Goal: Task Accomplishment & Management: Use online tool/utility

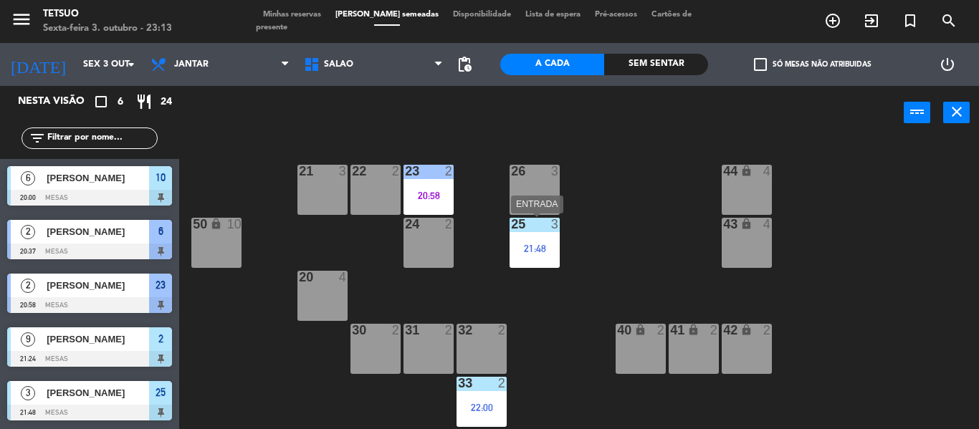
drag, startPoint x: 541, startPoint y: 240, endPoint x: 538, endPoint y: 256, distance: 16.0
click at [542, 242] on div "25 3 21:48" at bounding box center [535, 243] width 50 height 50
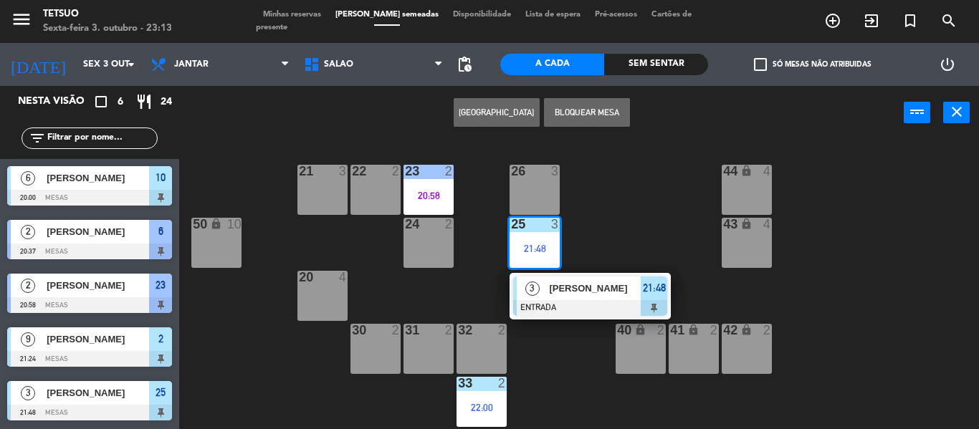
click at [576, 302] on div "21 3 22 2 23 2 20:58 26 3 44 lock 4 24 2 25 3 21:48 3 [PERSON_NAME] ENTRADA 21:…" at bounding box center [584, 285] width 790 height 290
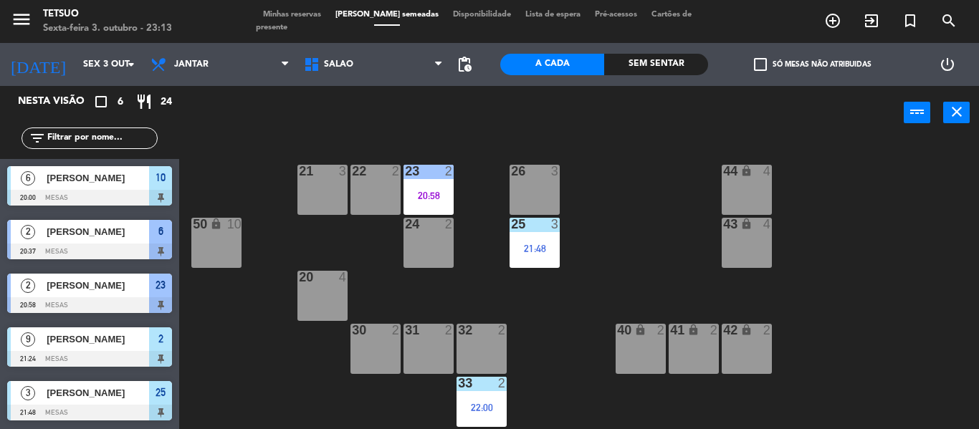
click at [550, 252] on div "21:48" at bounding box center [535, 249] width 50 height 10
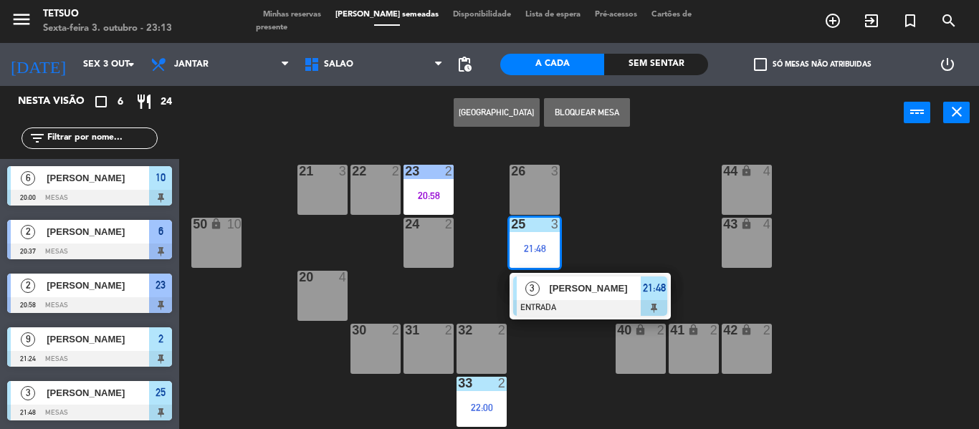
click at [571, 285] on span "[PERSON_NAME]" at bounding box center [595, 288] width 92 height 15
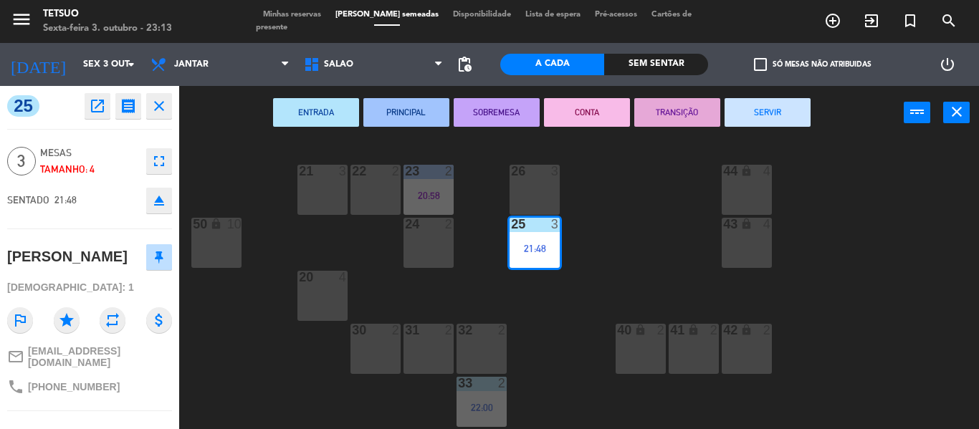
click at [765, 114] on button "SERVIR" at bounding box center [768, 112] width 86 height 29
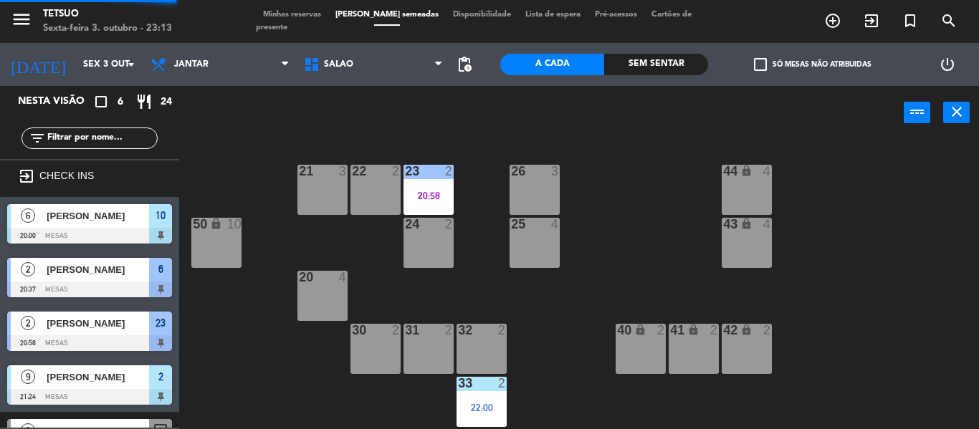
scroll to position [25, 0]
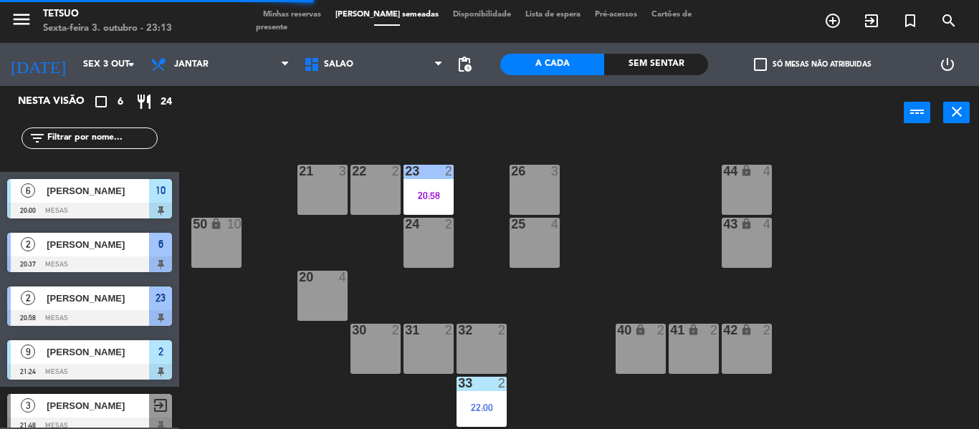
click at [427, 195] on div "20:58" at bounding box center [428, 196] width 50 height 10
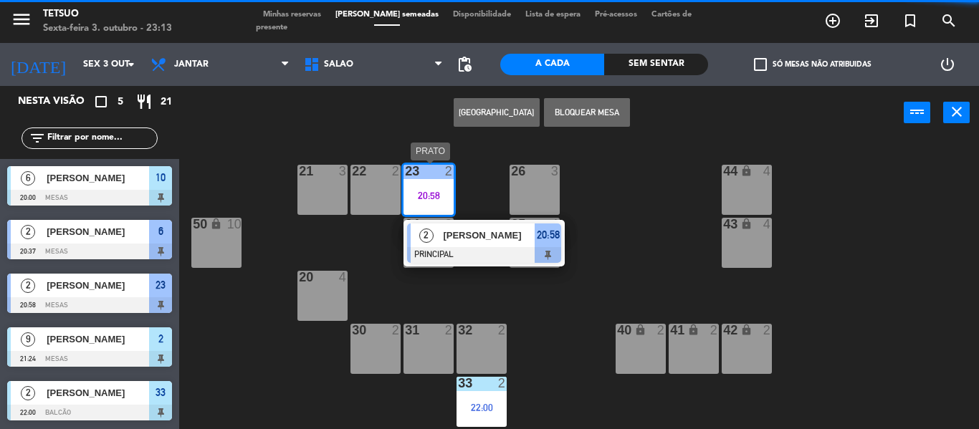
scroll to position [0, 0]
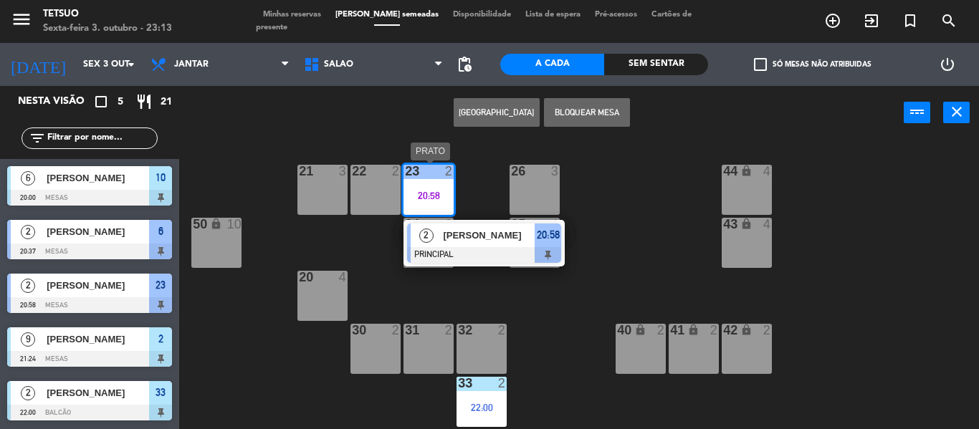
click at [478, 242] on span "[PERSON_NAME]" at bounding box center [489, 235] width 92 height 15
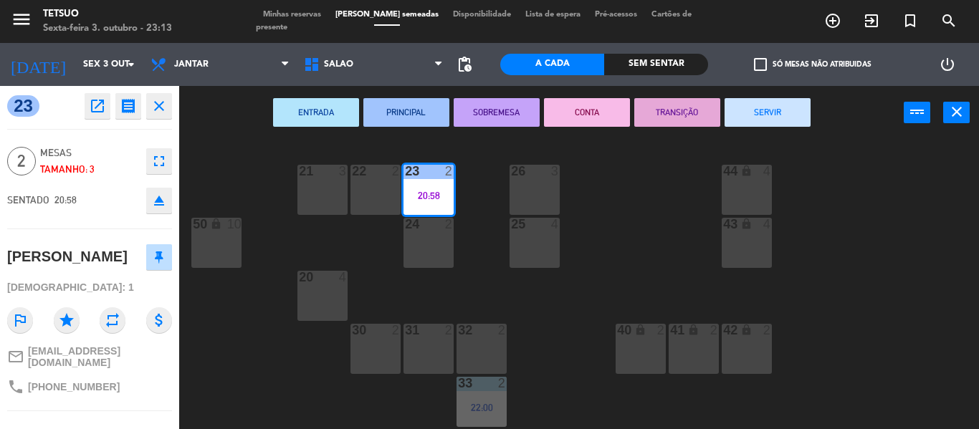
click at [768, 121] on button "SERVIR" at bounding box center [768, 112] width 86 height 29
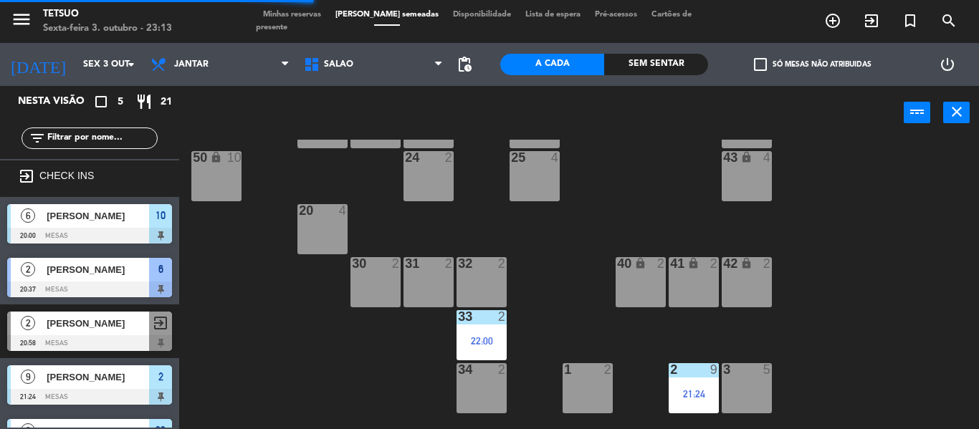
scroll to position [157, 0]
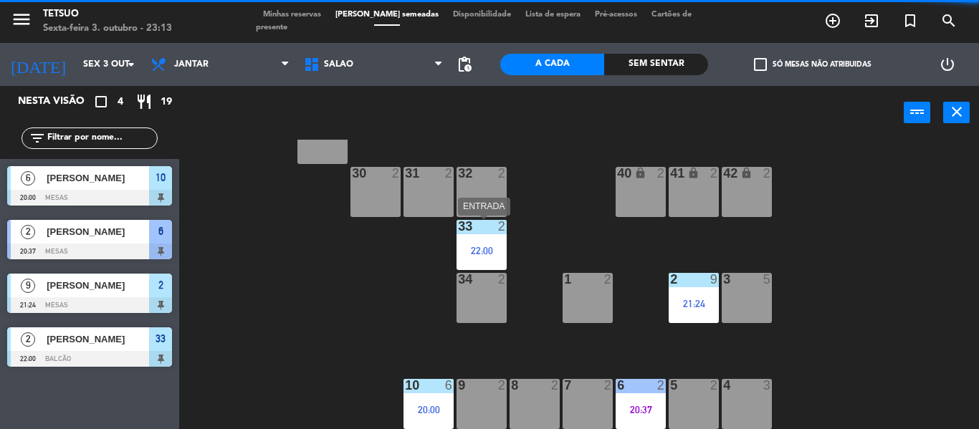
click at [472, 242] on div "33 2 22:00" at bounding box center [482, 245] width 50 height 50
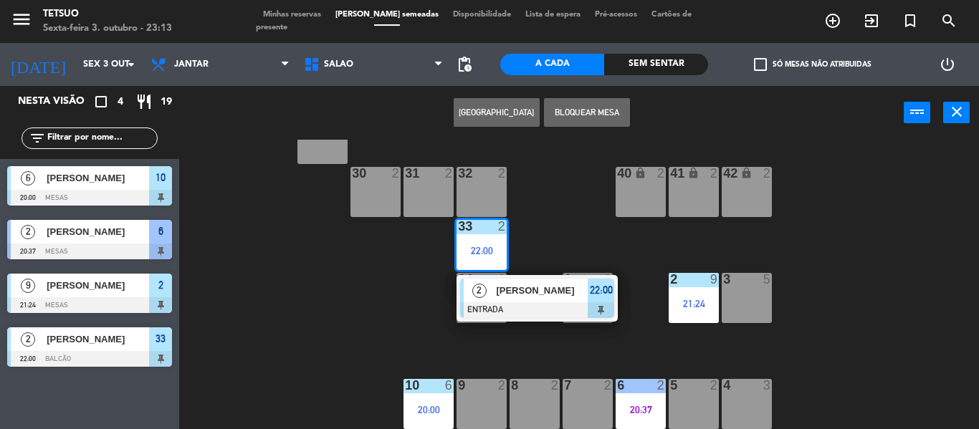
click at [530, 297] on span "[PERSON_NAME]" at bounding box center [542, 290] width 92 height 15
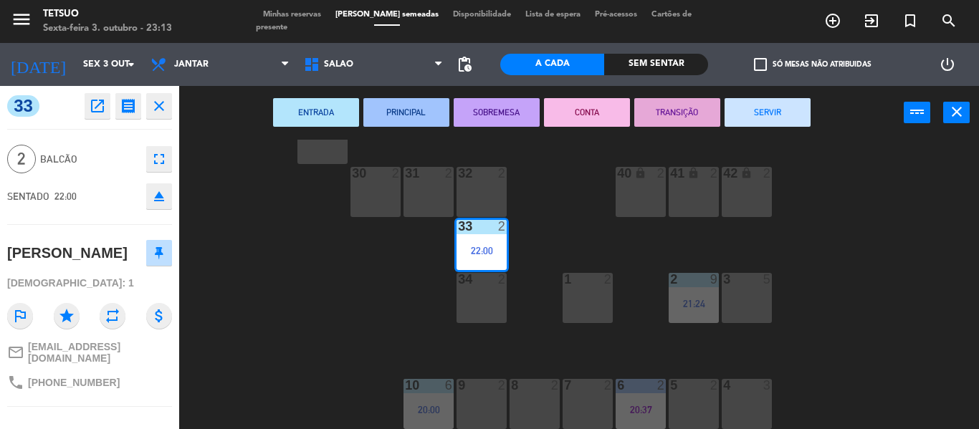
click at [786, 115] on button "SERVIR" at bounding box center [768, 112] width 86 height 29
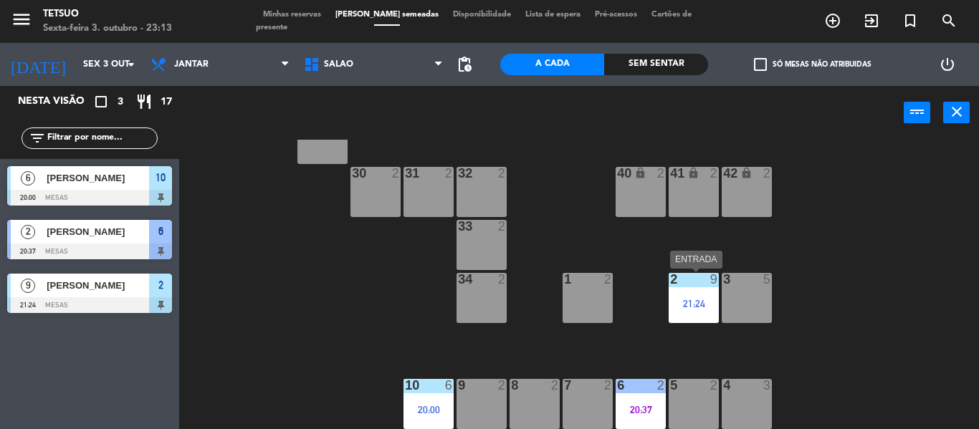
click at [694, 307] on div "21:24" at bounding box center [694, 304] width 50 height 10
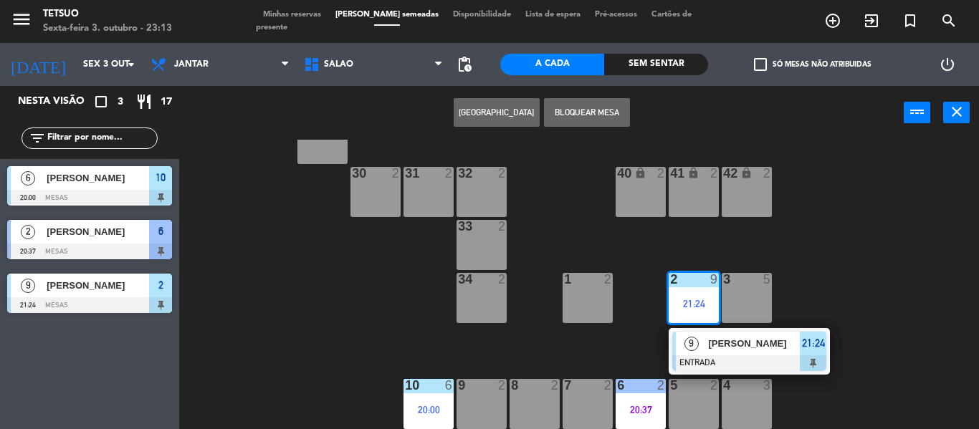
click at [727, 343] on span "[PERSON_NAME]" at bounding box center [754, 343] width 92 height 15
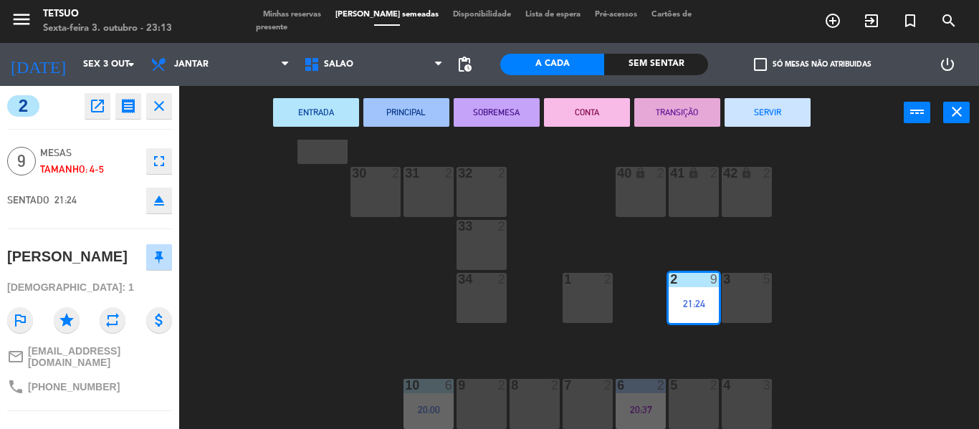
click at [783, 113] on button "SERVIR" at bounding box center [768, 112] width 86 height 29
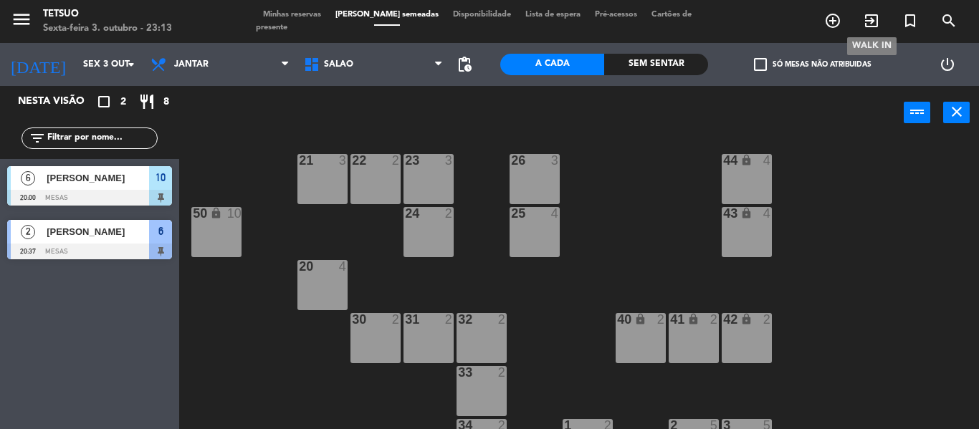
scroll to position [0, 0]
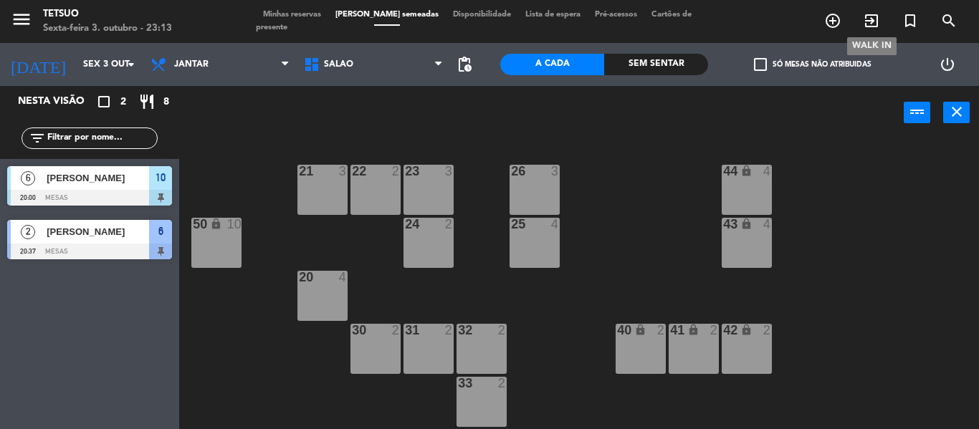
click at [876, 19] on icon "exit_to_app" at bounding box center [871, 20] width 17 height 17
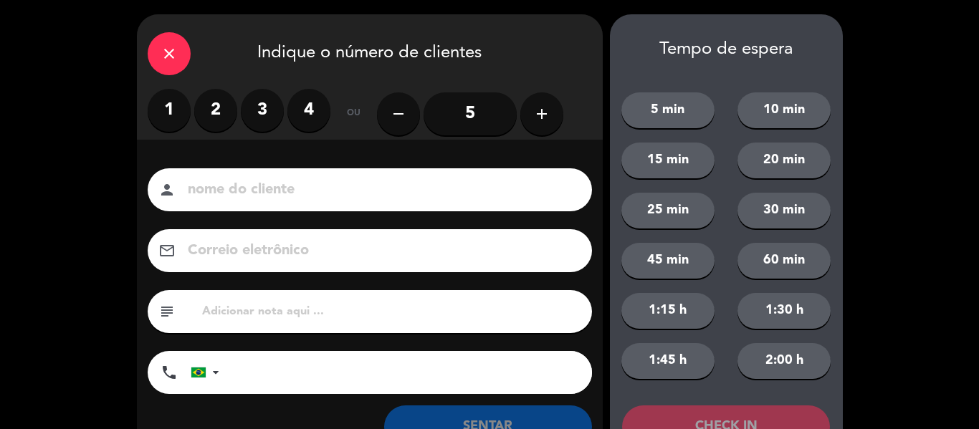
drag, startPoint x: 212, startPoint y: 114, endPoint x: 247, endPoint y: 162, distance: 59.5
click at [220, 128] on label "2" at bounding box center [215, 110] width 43 height 43
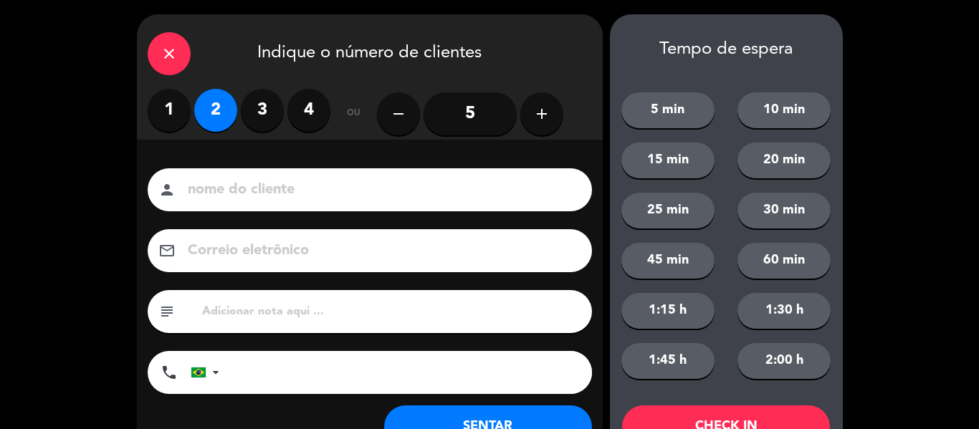
drag, startPoint x: 251, startPoint y: 187, endPoint x: 274, endPoint y: 180, distance: 24.7
click at [259, 188] on input at bounding box center [379, 190] width 387 height 25
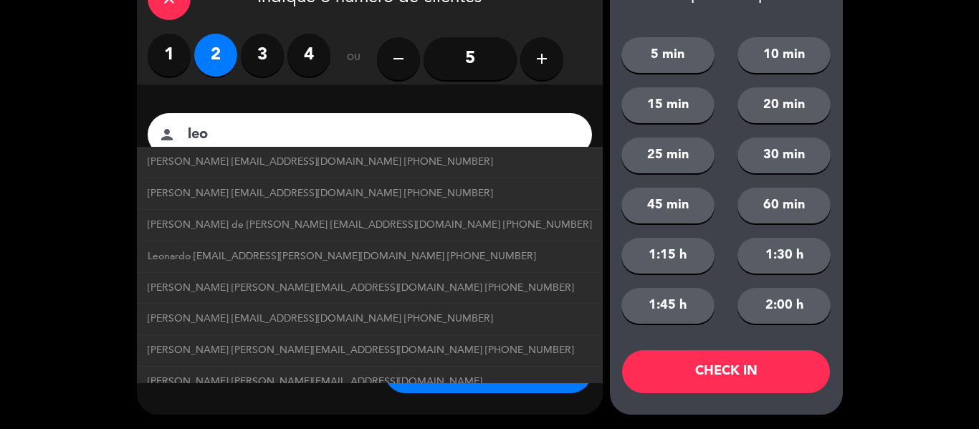
type input "leo"
